Goal: Transaction & Acquisition: Purchase product/service

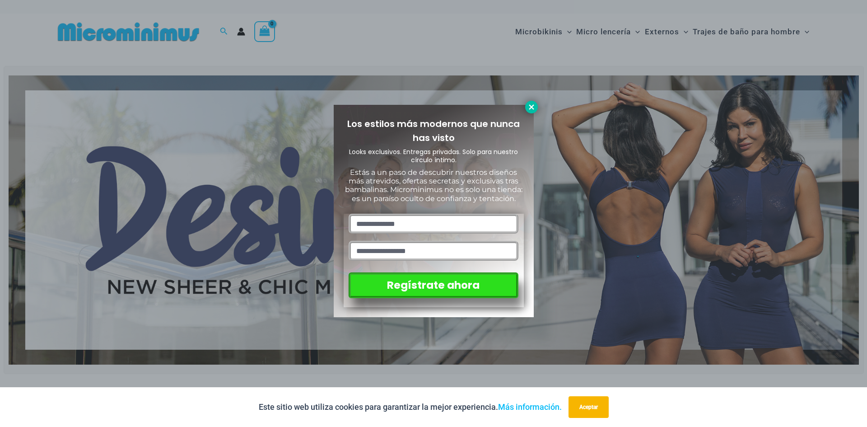
click at [530, 105] on icon at bounding box center [531, 107] width 8 height 8
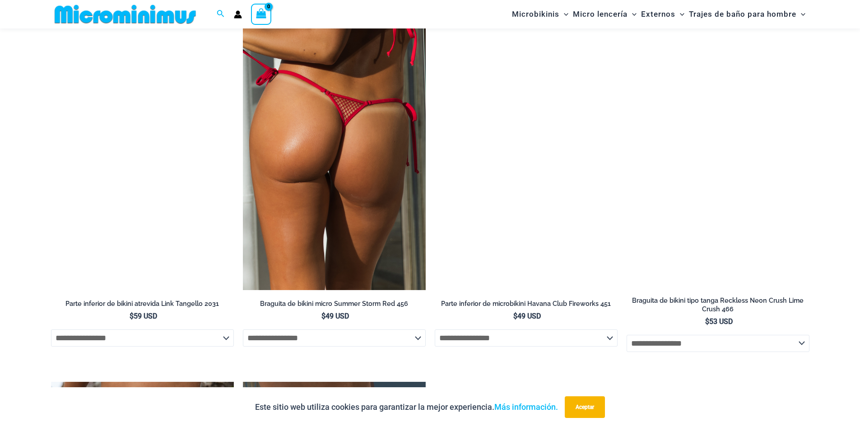
scroll to position [2385, 0]
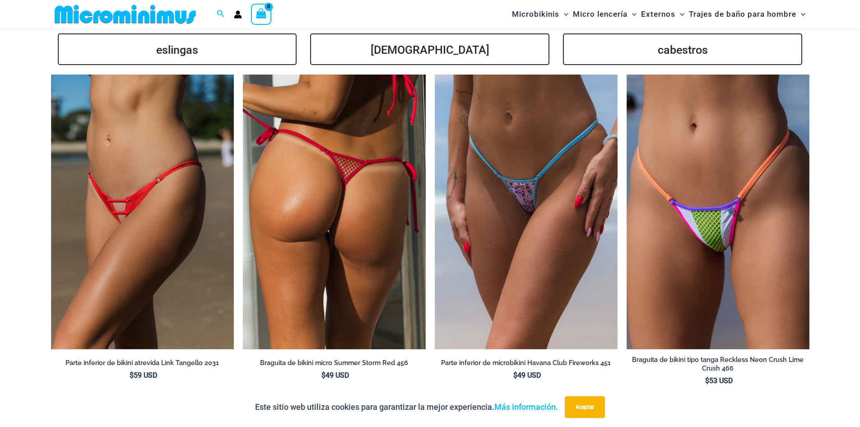
click at [299, 233] on img at bounding box center [334, 212] width 183 height 275
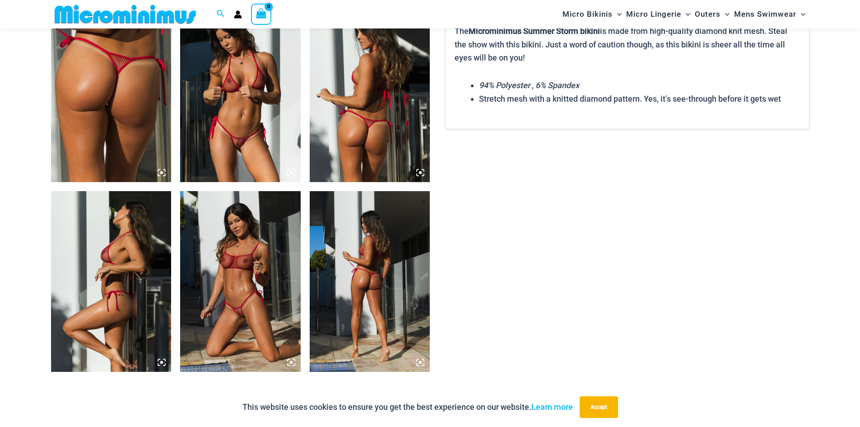
scroll to position [537, 0]
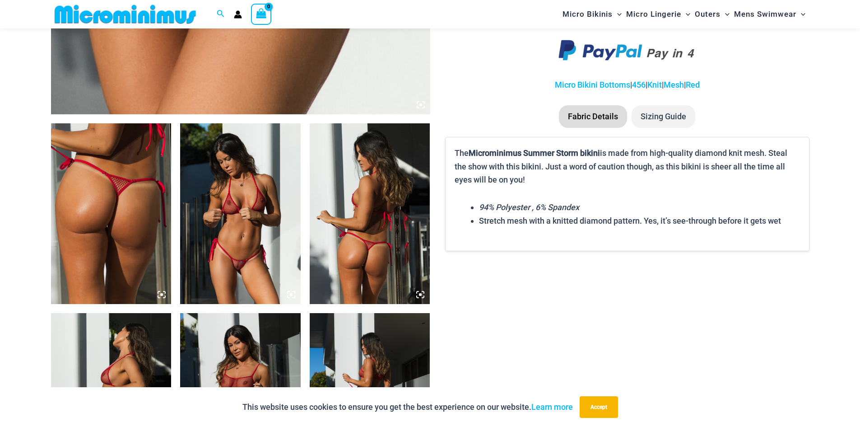
click at [160, 294] on icon at bounding box center [162, 294] width 8 height 8
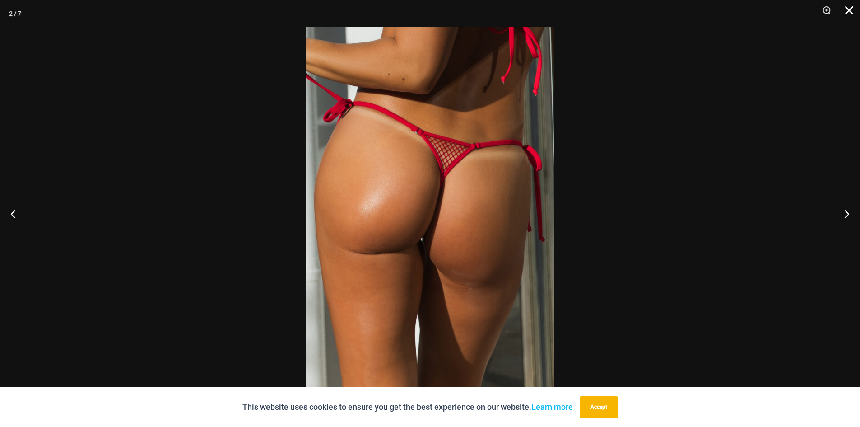
click at [850, 11] on button "Close" at bounding box center [846, 13] width 23 height 27
